Goal: Find specific page/section: Find specific page/section

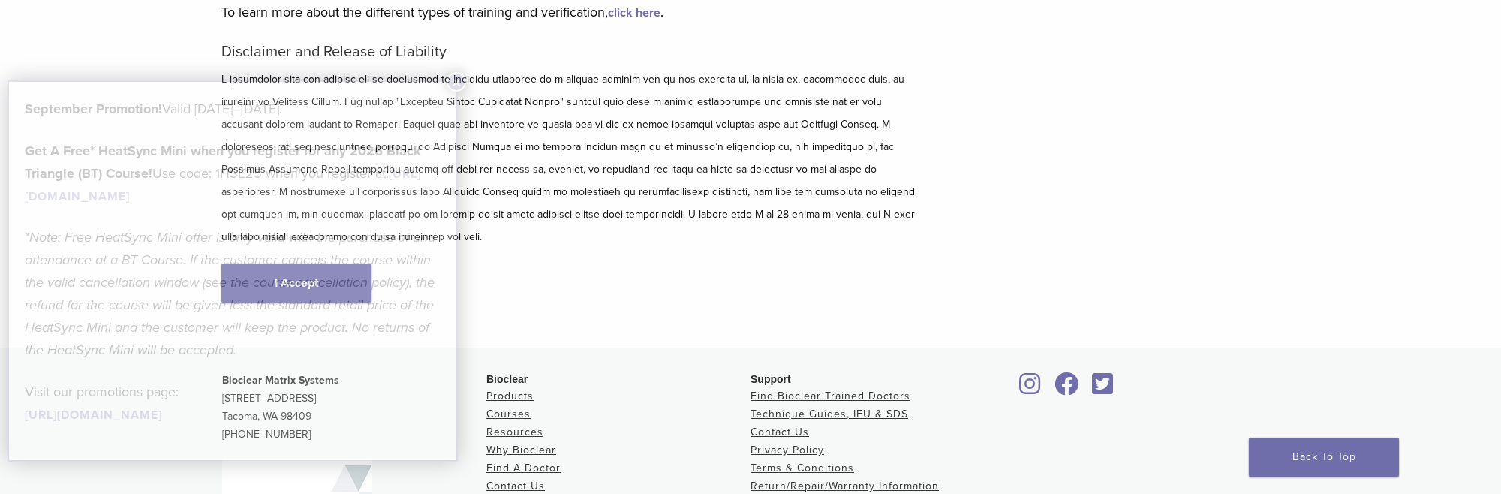
scroll to position [189, 0]
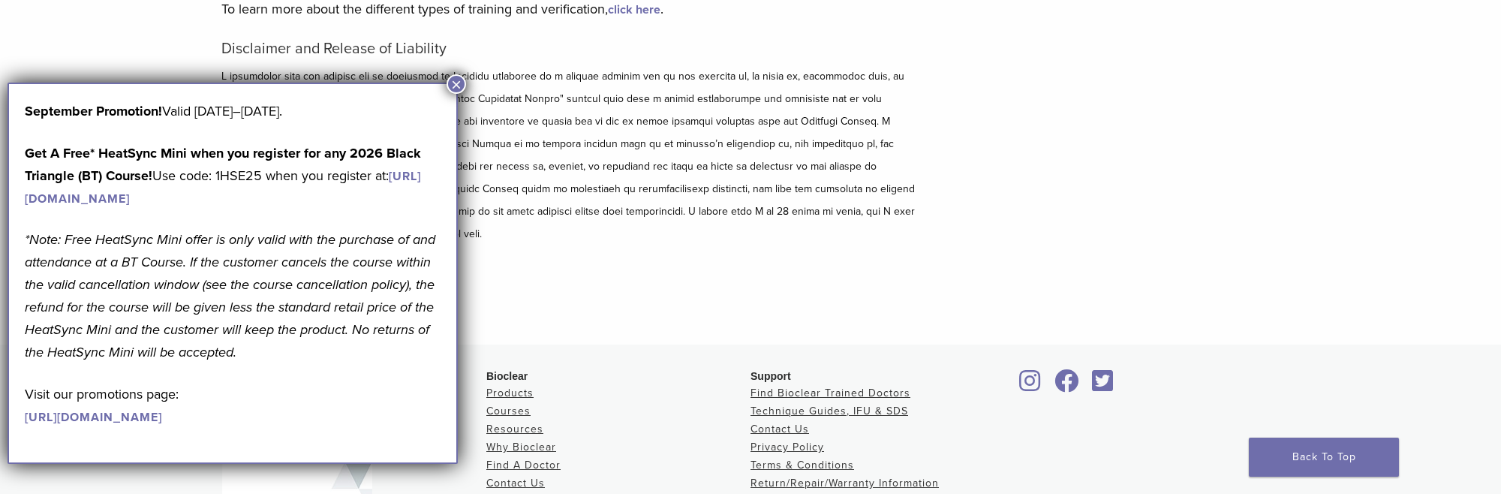
click at [463, 81] on button "×" at bounding box center [457, 84] width 20 height 20
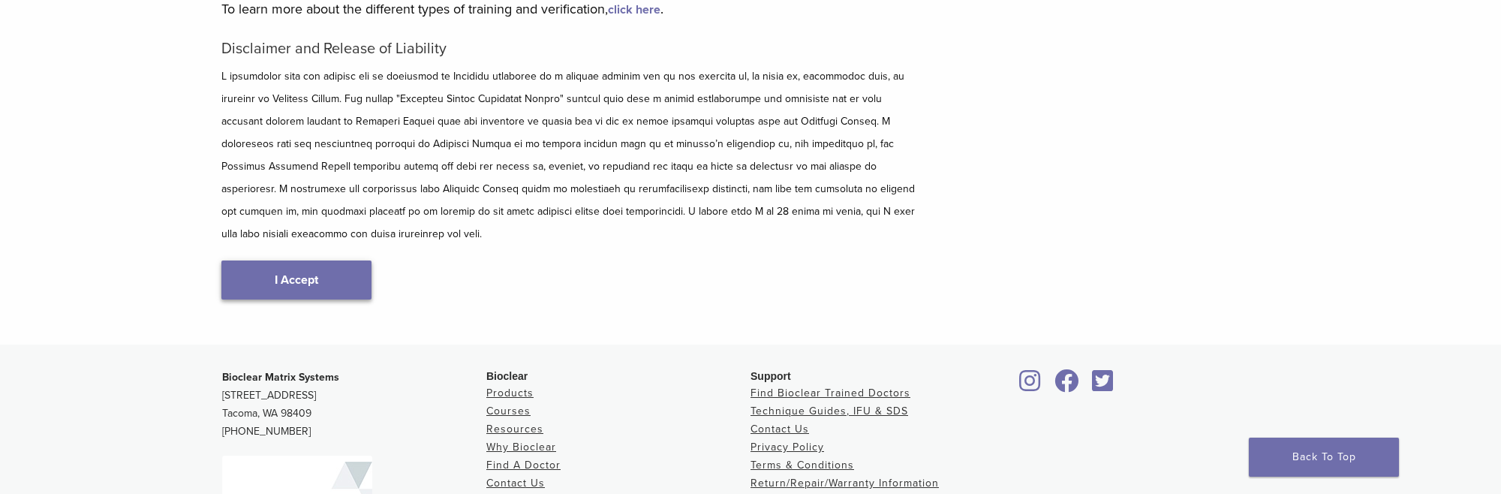
click at [289, 263] on link "I Accept" at bounding box center [296, 279] width 150 height 39
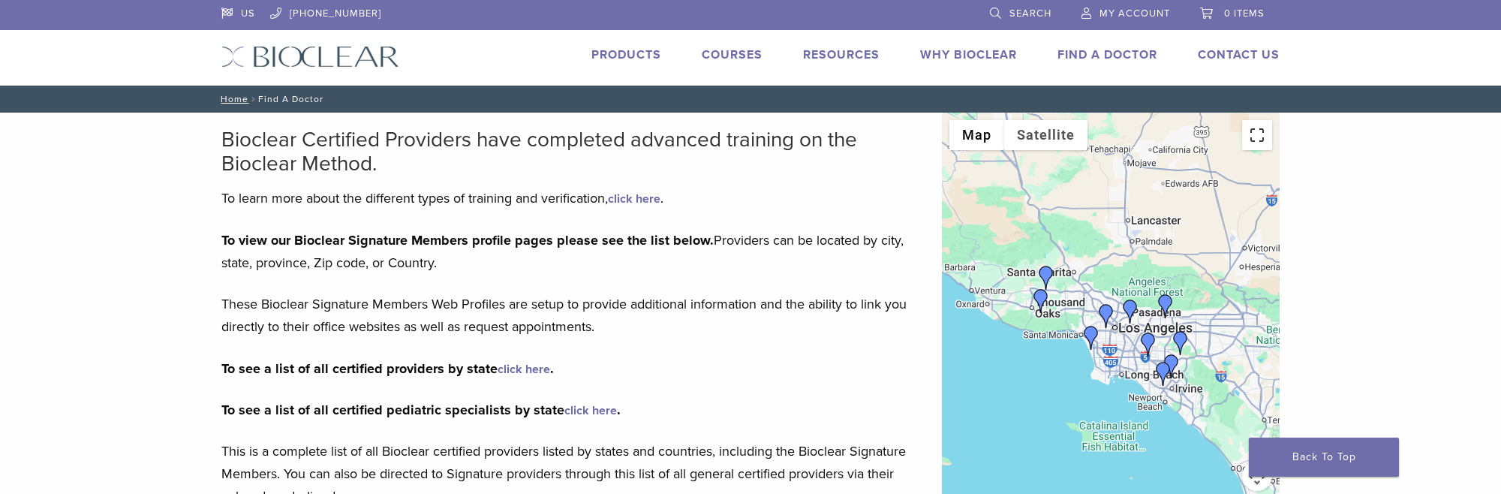
click at [1255, 143] on button "Toggle fullscreen view" at bounding box center [1257, 135] width 30 height 30
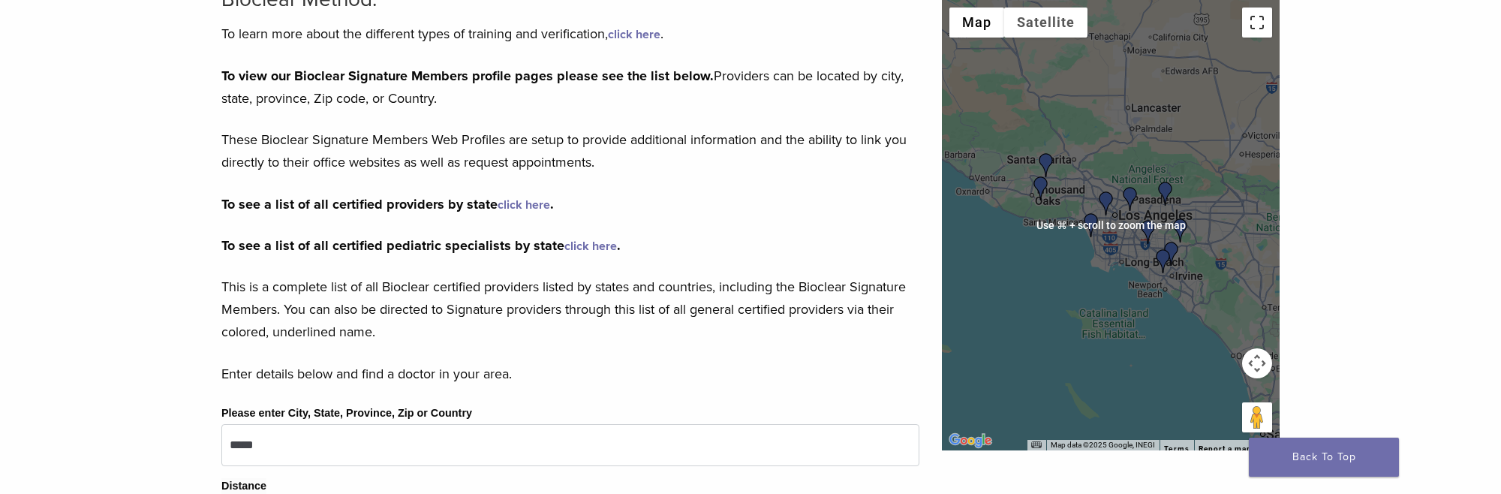
scroll to position [161, 0]
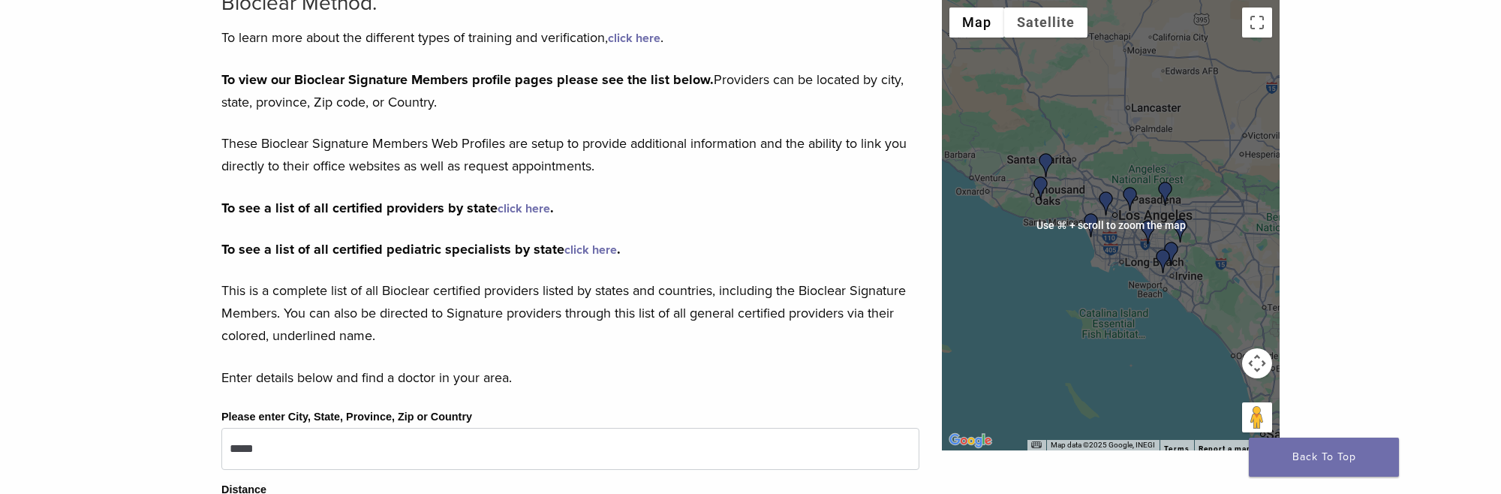
click at [1113, 274] on div at bounding box center [1111, 225] width 338 height 450
click at [1159, 246] on img "Dr. Eddie Kao" at bounding box center [1171, 254] width 24 height 24
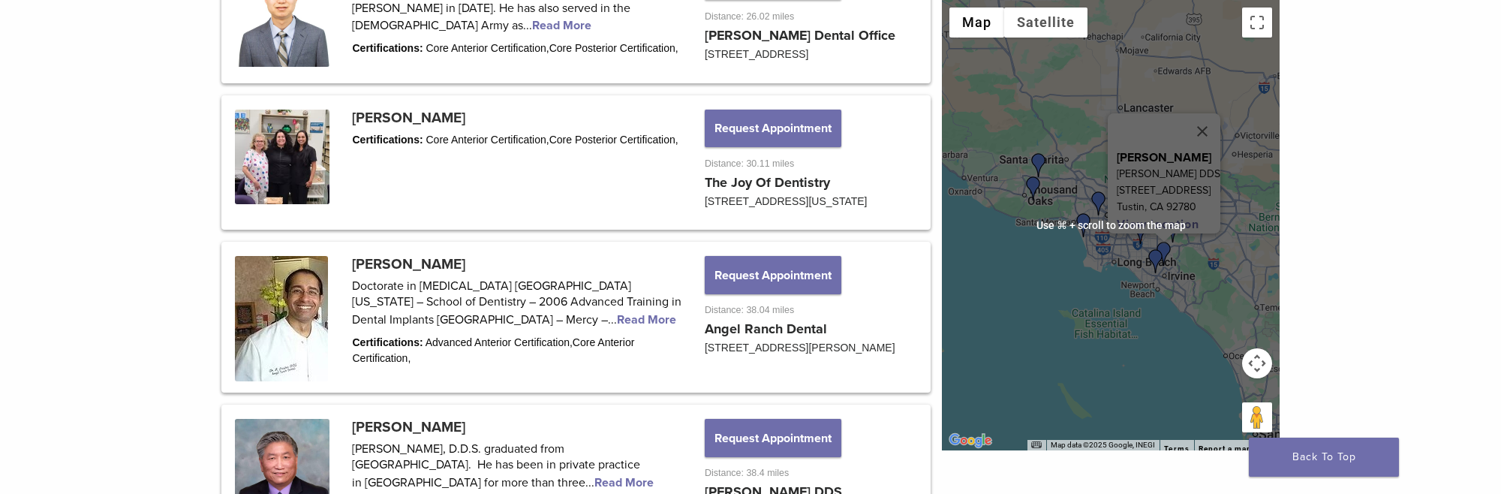
scroll to position [1641, 0]
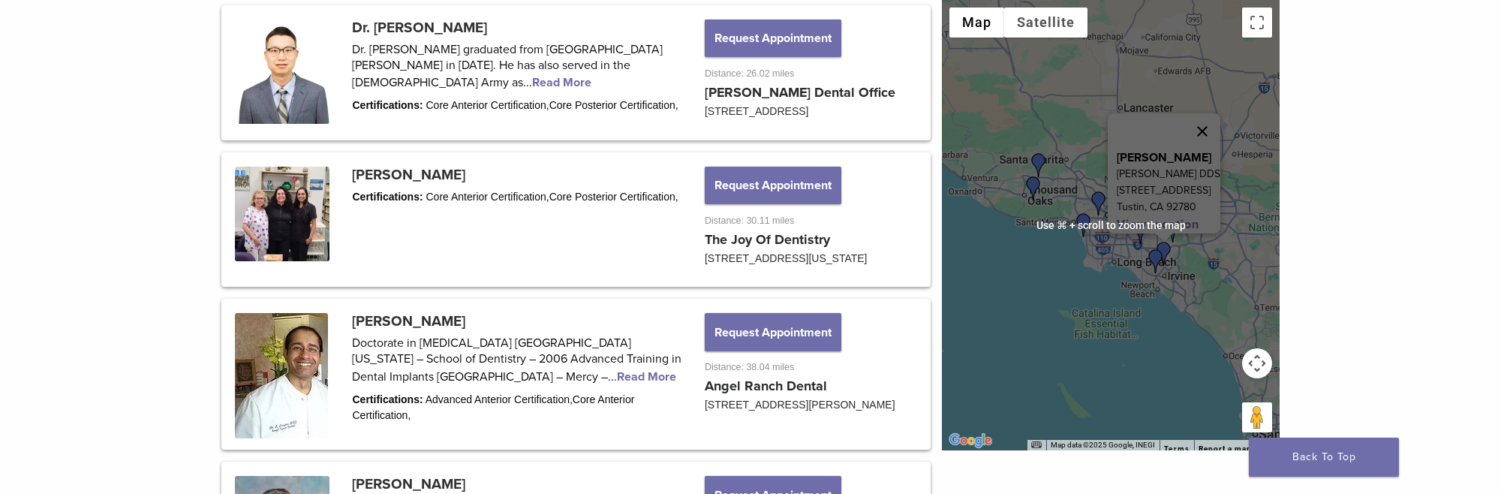
click at [1217, 120] on button "Close" at bounding box center [1202, 131] width 36 height 36
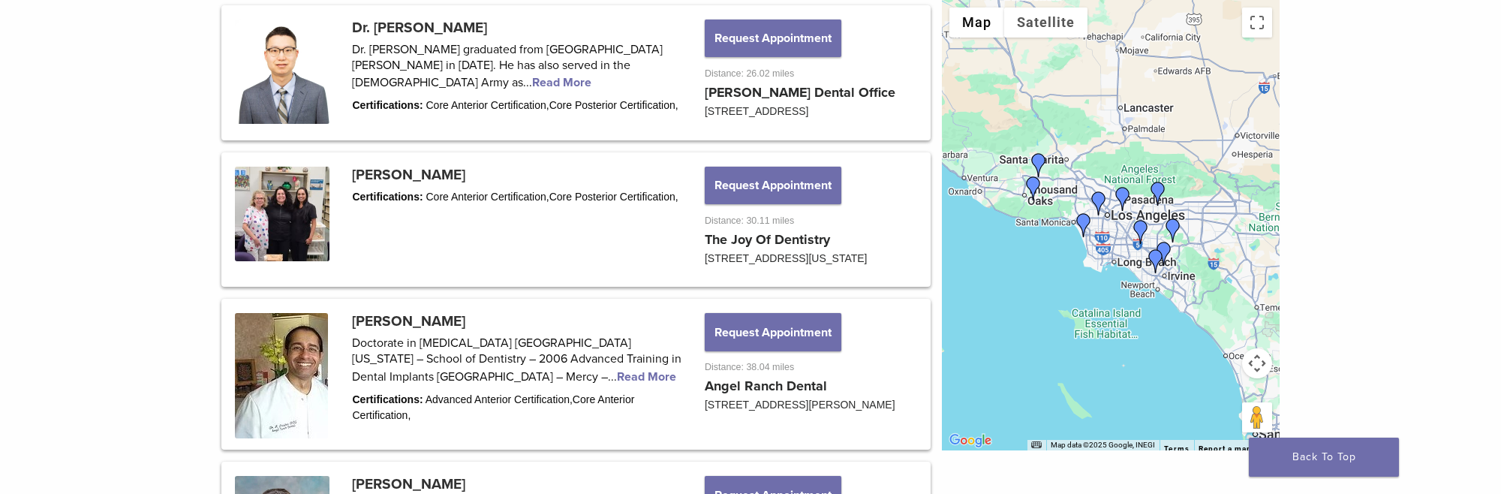
click at [1080, 218] on img "Dr. Sandra Calleros" at bounding box center [1084, 225] width 24 height 24
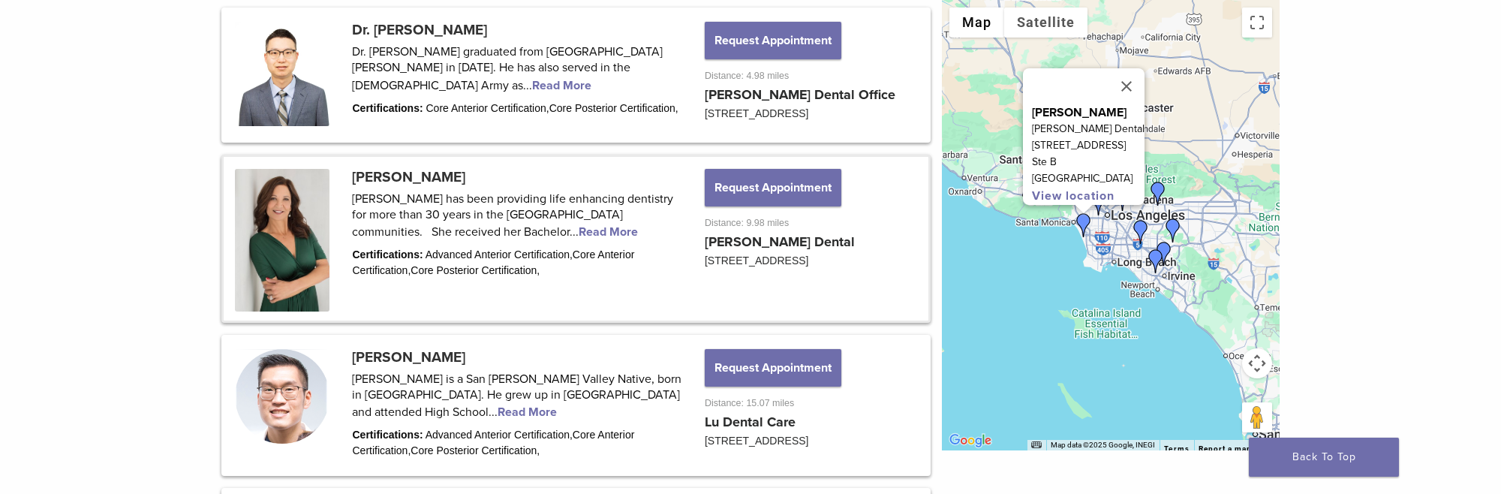
scroll to position [822, 0]
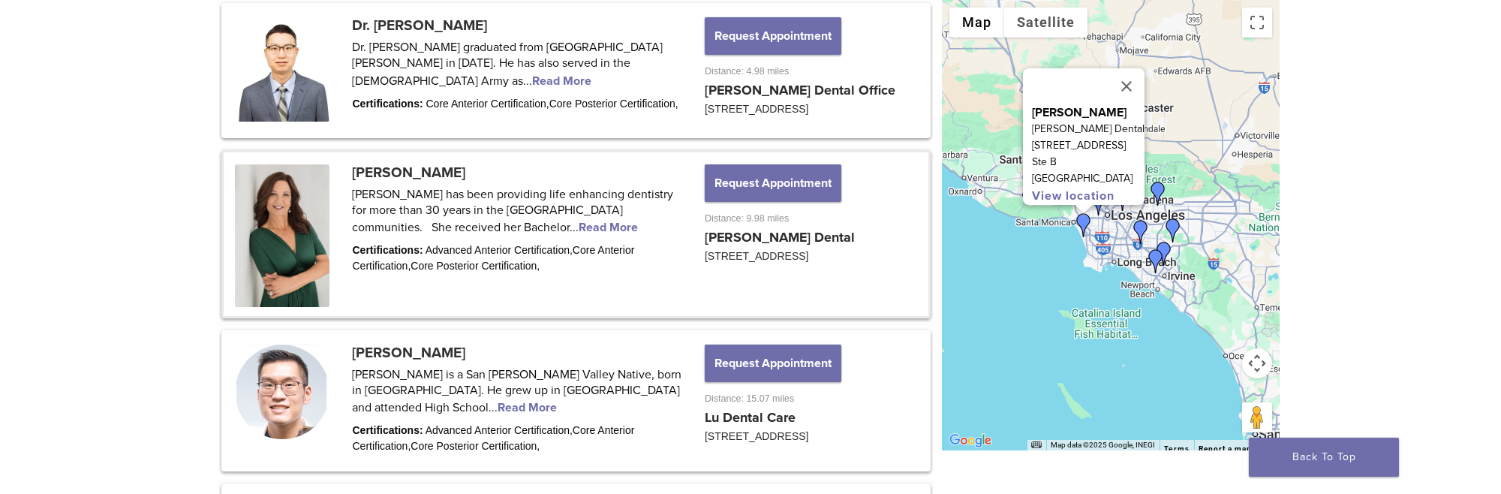
click at [489, 243] on link at bounding box center [576, 234] width 705 height 164
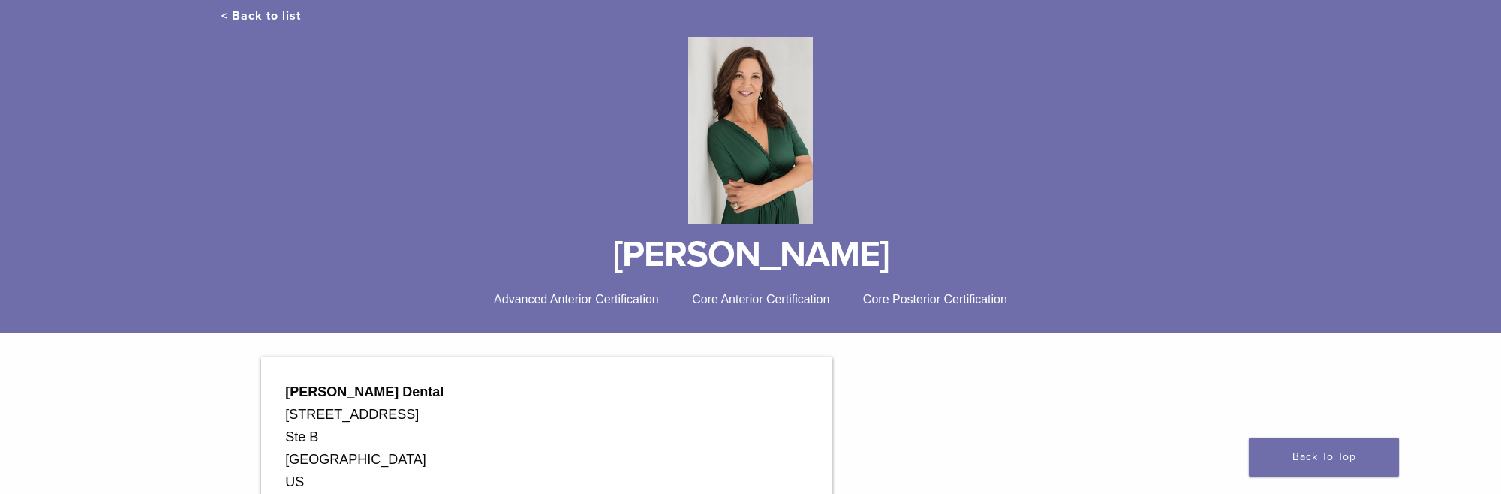
scroll to position [162, 0]
